Goal: Information Seeking & Learning: Learn about a topic

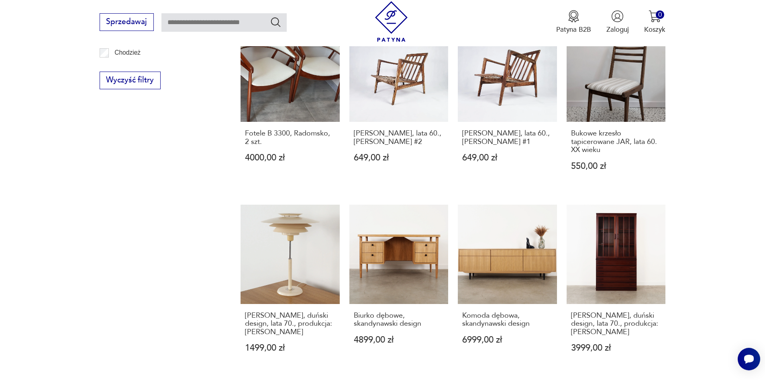
scroll to position [703, 0]
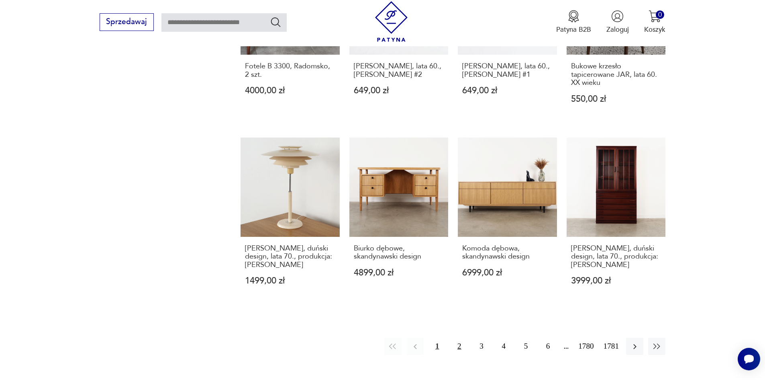
click at [464, 337] on button "2" at bounding box center [459, 345] width 17 height 17
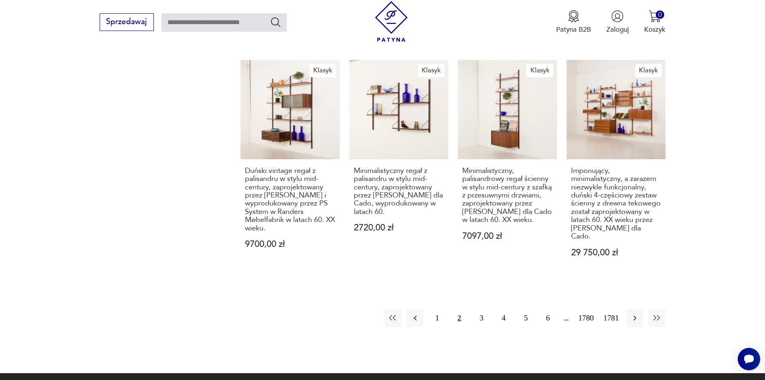
scroll to position [828, 0]
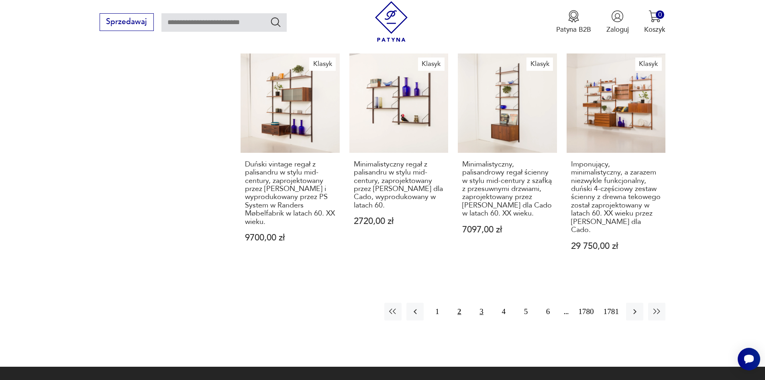
click at [490, 320] on button "3" at bounding box center [481, 311] width 17 height 17
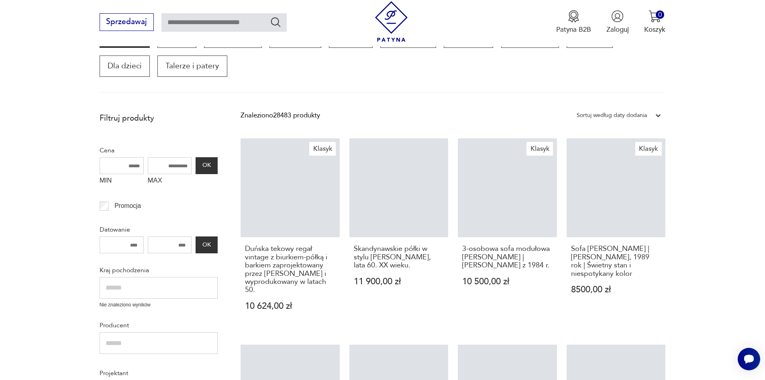
scroll to position [145, 0]
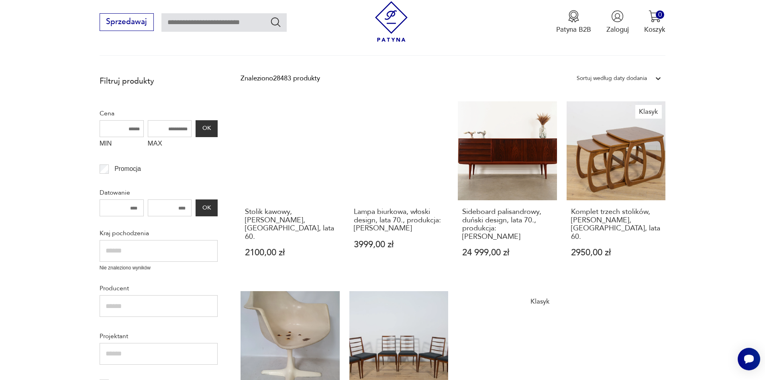
scroll to position [185, 0]
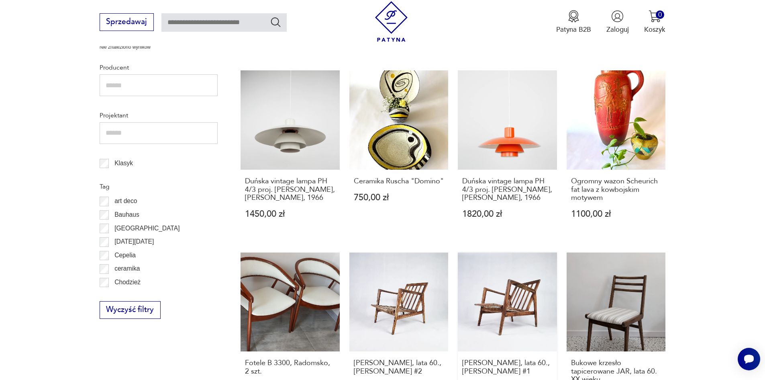
scroll to position [386, 0]
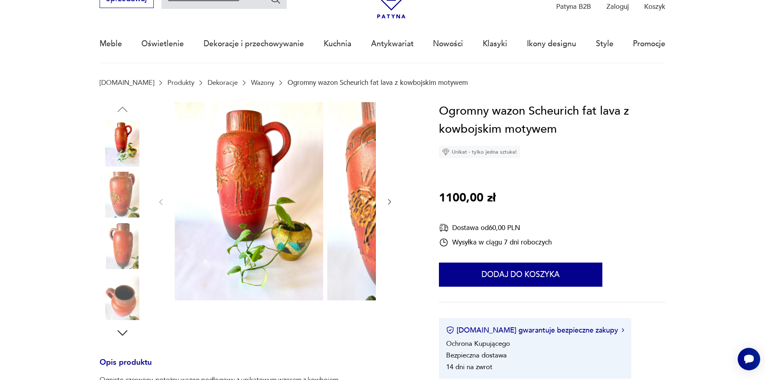
scroll to position [40, 0]
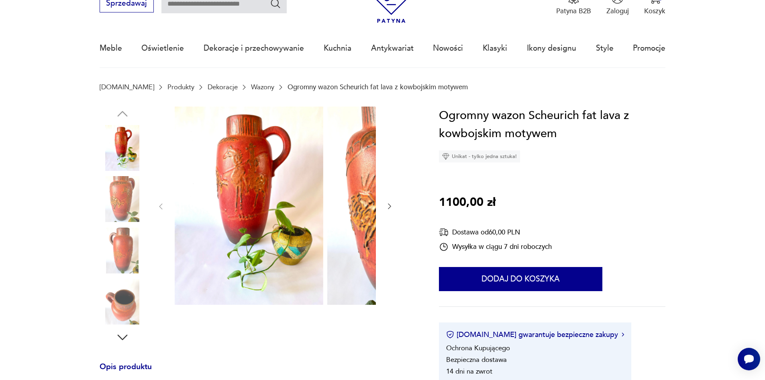
click at [100, 189] on img at bounding box center [123, 199] width 46 height 46
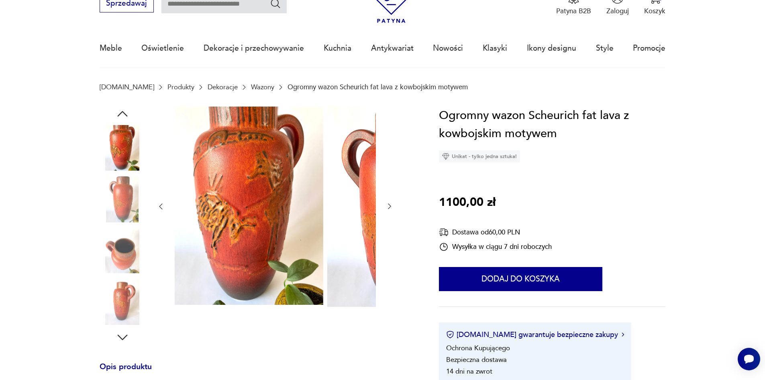
click at [102, 206] on img at bounding box center [123, 199] width 46 height 46
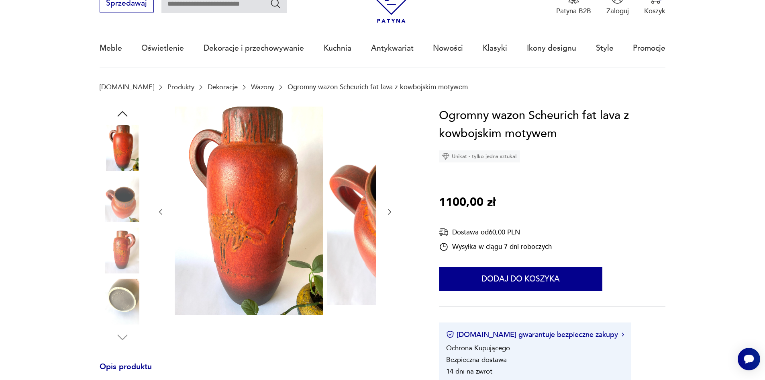
click at [103, 211] on img at bounding box center [123, 199] width 46 height 46
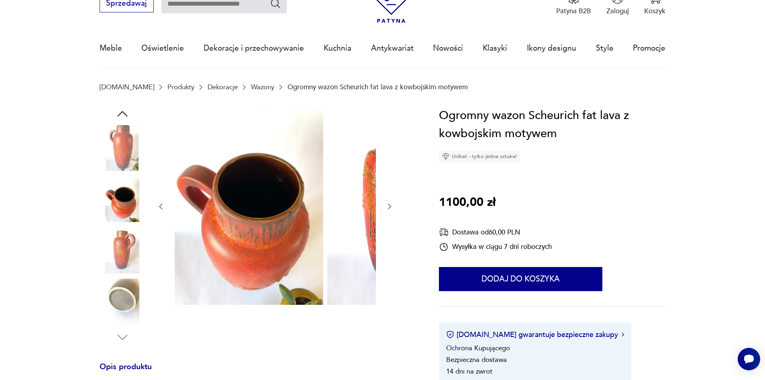
click at [113, 243] on img at bounding box center [123, 250] width 46 height 46
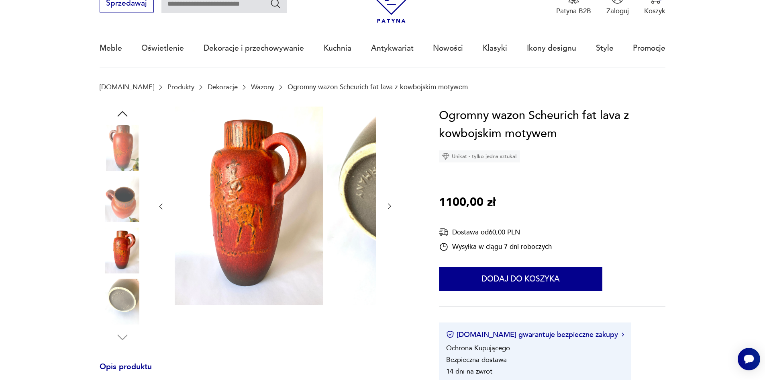
click at [113, 301] on img at bounding box center [123, 301] width 46 height 46
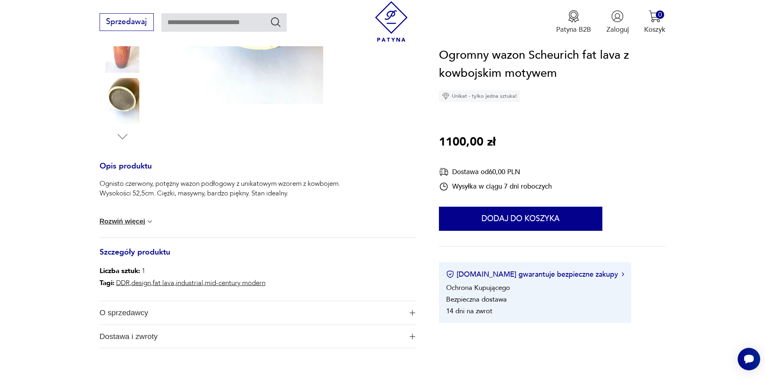
scroll to position [241, 0]
click at [123, 321] on span "O sprzedawcy" at bounding box center [251, 312] width 303 height 23
click at [100, 334] on link "aamor" at bounding box center [110, 330] width 20 height 8
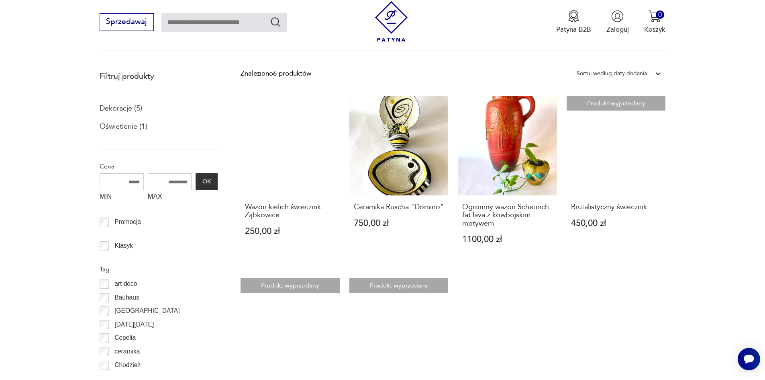
scroll to position [262, 0]
